Goal: Transaction & Acquisition: Download file/media

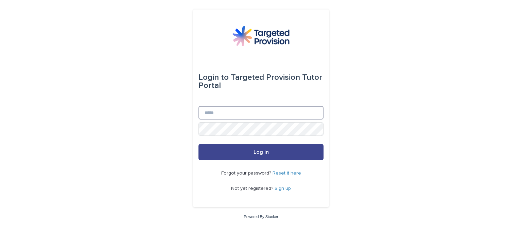
type input "**********"
click at [252, 151] on button "Log in" at bounding box center [260, 152] width 125 height 16
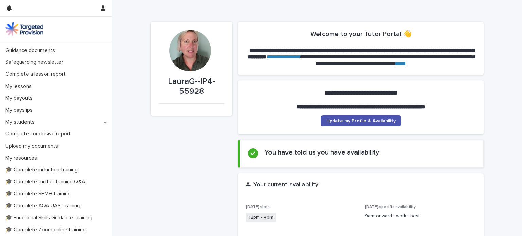
scroll to position [58, 0]
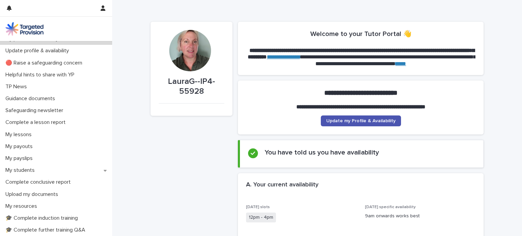
scroll to position [0, 0]
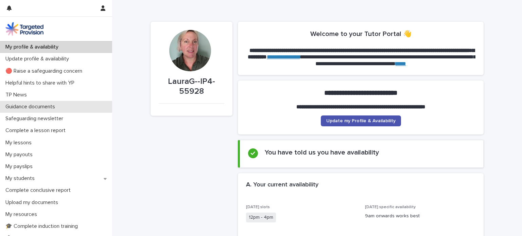
click at [33, 105] on p "Guidance documents" at bounding box center [32, 107] width 58 height 6
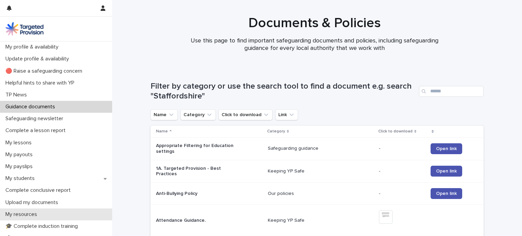
click at [30, 212] on p "My resources" at bounding box center [23, 214] width 40 height 6
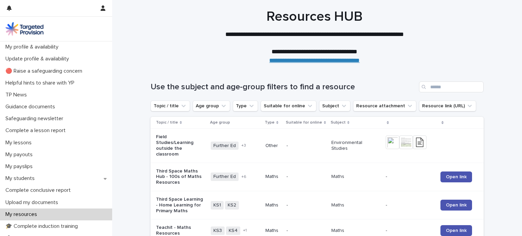
click at [440, 93] on div "Use the subject and age-group filters to find a resource" at bounding box center [317, 84] width 333 height 33
click at [433, 86] on input "Search" at bounding box center [451, 87] width 65 height 11
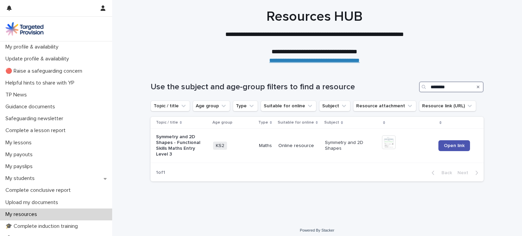
type input "********"
click at [180, 142] on p "Symmetry and 2D Shapes - Functional Skills Maths Entry Level 3" at bounding box center [180, 145] width 49 height 23
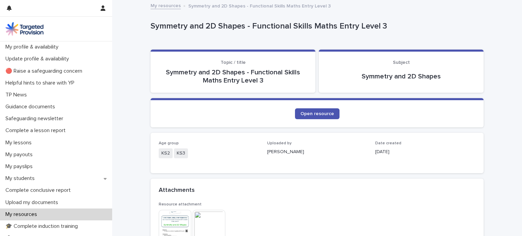
click at [176, 222] on img at bounding box center [175, 226] width 33 height 33
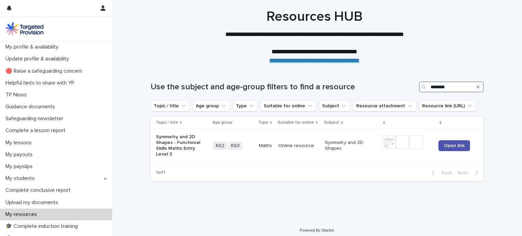
click at [455, 88] on input "********" at bounding box center [451, 87] width 65 height 11
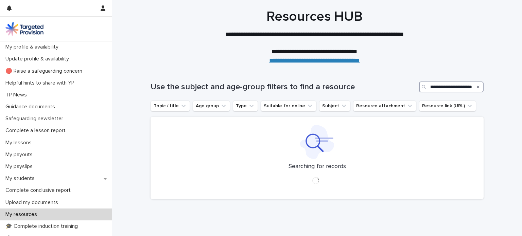
scroll to position [0, 25]
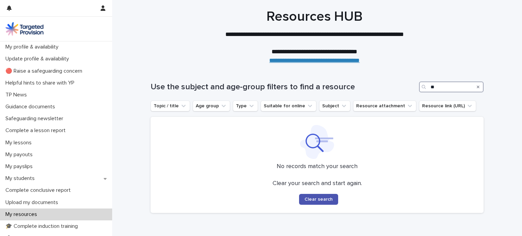
type input "*"
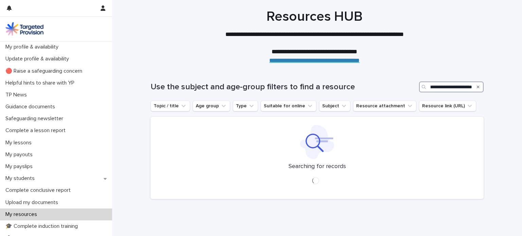
scroll to position [0, 4]
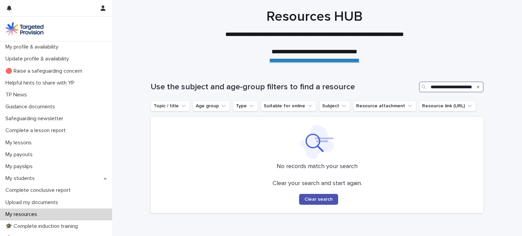
scroll to position [0, 2]
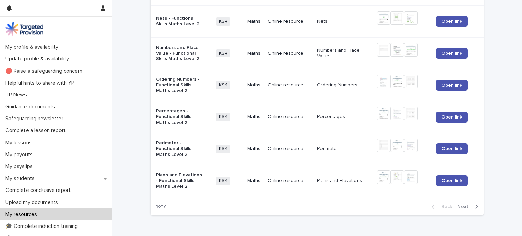
scroll to position [937, 0]
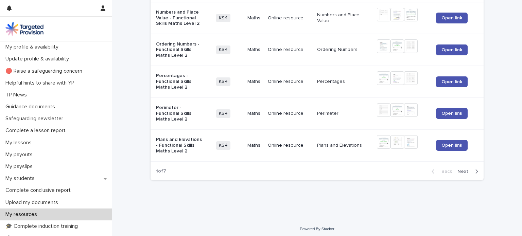
type input "**********"
click at [462, 169] on button "Next" at bounding box center [469, 172] width 29 height 6
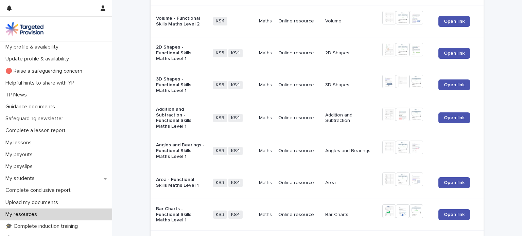
scroll to position [479, 0]
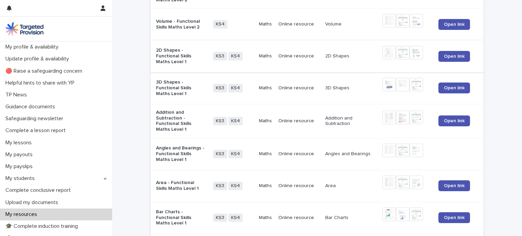
click at [389, 51] on img at bounding box center [389, 53] width 14 height 14
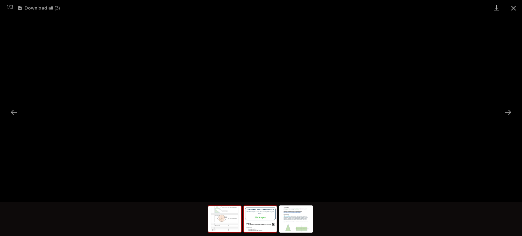
click at [254, 225] on img at bounding box center [260, 219] width 33 height 26
click at [225, 223] on img at bounding box center [224, 219] width 33 height 26
click at [260, 216] on img at bounding box center [260, 219] width 33 height 26
click at [298, 225] on img at bounding box center [296, 219] width 33 height 26
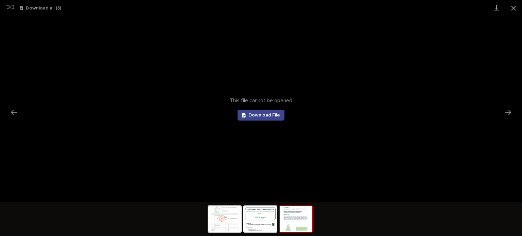
scroll to position [0, 0]
click at [262, 114] on span "Download File" at bounding box center [264, 115] width 32 height 5
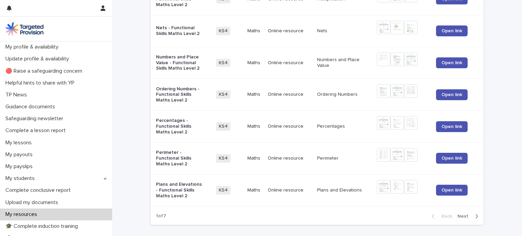
scroll to position [937, 0]
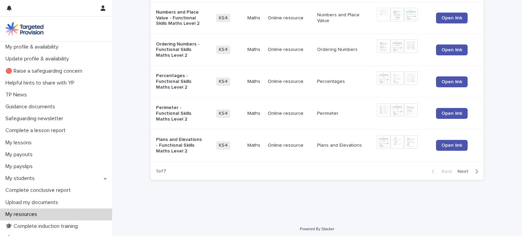
click at [469, 169] on span "Next" at bounding box center [464, 171] width 15 height 5
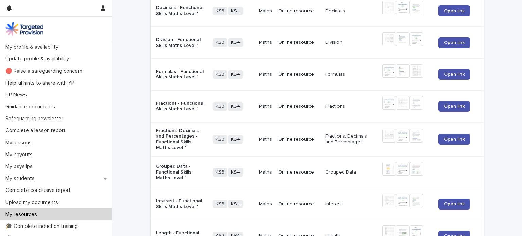
scroll to position [936, 0]
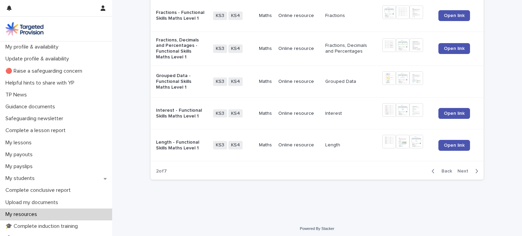
click at [464, 165] on div "Back Next" at bounding box center [454, 171] width 57 height 17
click at [464, 169] on span "Next" at bounding box center [464, 171] width 15 height 5
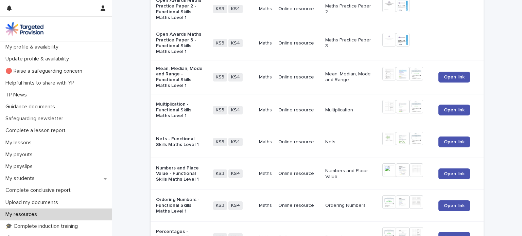
scroll to position [236, 0]
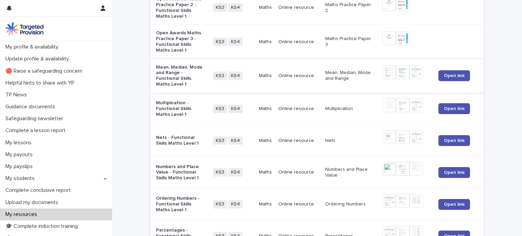
click at [386, 69] on img at bounding box center [389, 73] width 14 height 14
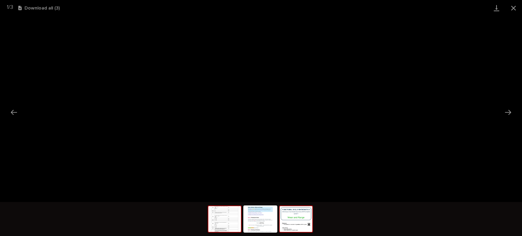
click at [294, 226] on img at bounding box center [296, 219] width 33 height 26
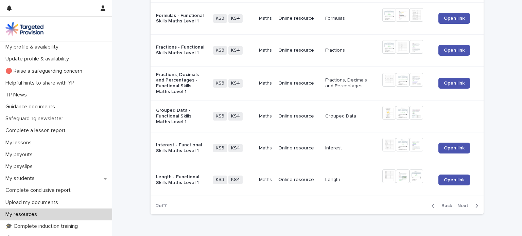
scroll to position [936, 0]
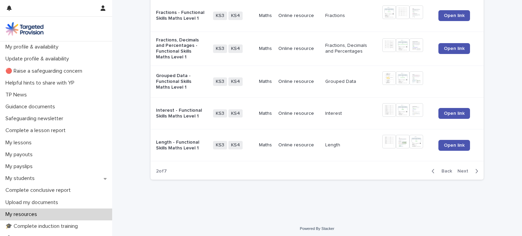
click at [463, 169] on span "Next" at bounding box center [464, 171] width 15 height 5
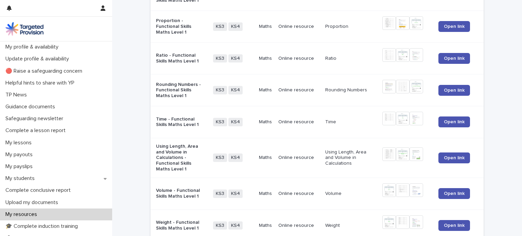
scroll to position [631, 0]
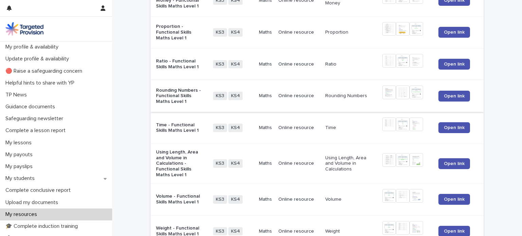
click at [387, 89] on img at bounding box center [389, 93] width 14 height 14
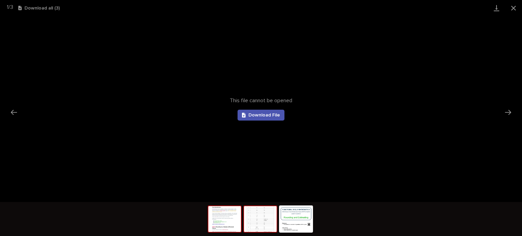
click at [251, 226] on img at bounding box center [260, 219] width 33 height 26
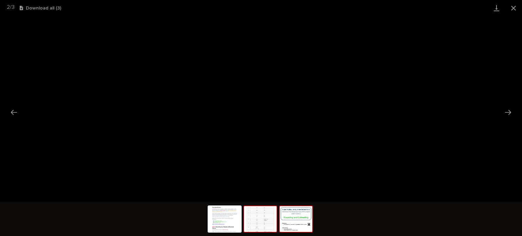
click at [299, 223] on img at bounding box center [296, 219] width 33 height 26
click at [255, 218] on img at bounding box center [260, 219] width 33 height 26
click at [224, 221] on img at bounding box center [224, 219] width 33 height 26
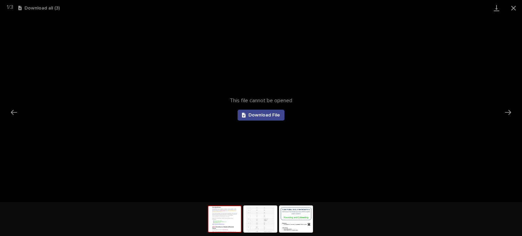
scroll to position [0, 0]
click at [263, 117] on span "Download File" at bounding box center [264, 115] width 32 height 5
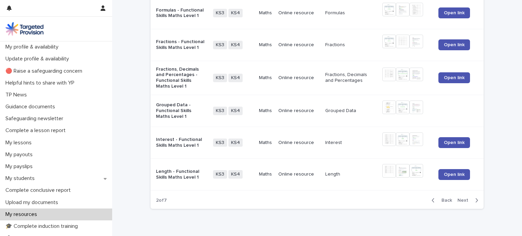
scroll to position [915, 0]
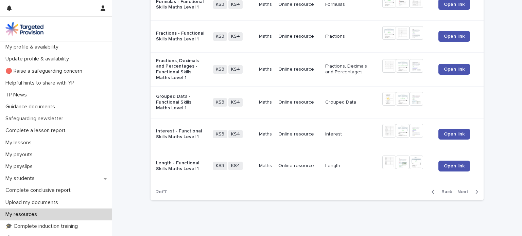
click at [464, 190] on span "Next" at bounding box center [464, 192] width 15 height 5
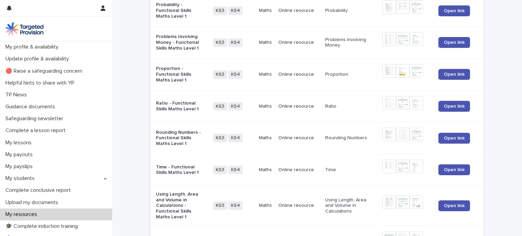
scroll to position [588, 0]
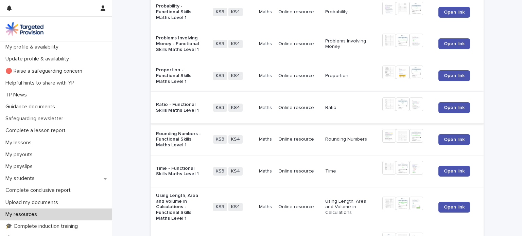
click at [401, 103] on img at bounding box center [403, 105] width 14 height 14
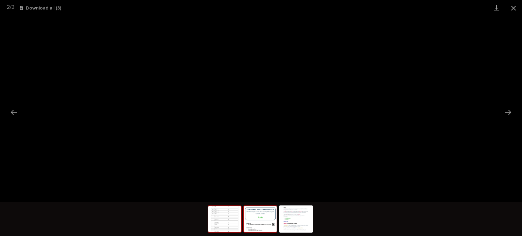
click at [223, 217] on img at bounding box center [224, 219] width 33 height 26
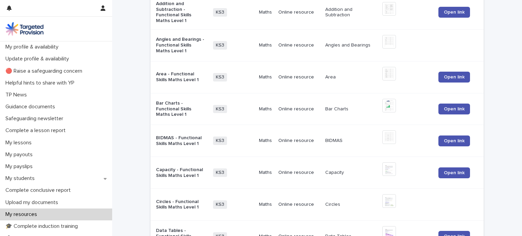
scroll to position [584, 0]
